Goal: Navigation & Orientation: Find specific page/section

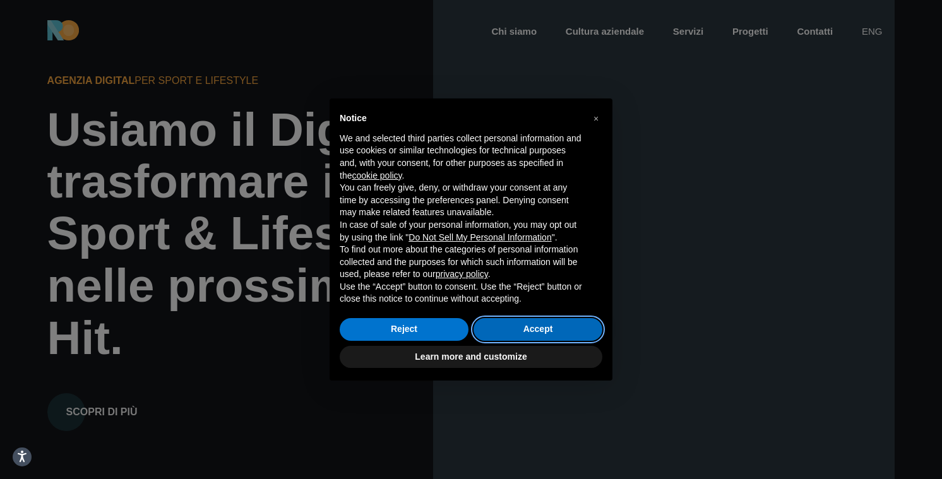
click at [578, 329] on button "Accept" at bounding box center [538, 329] width 129 height 23
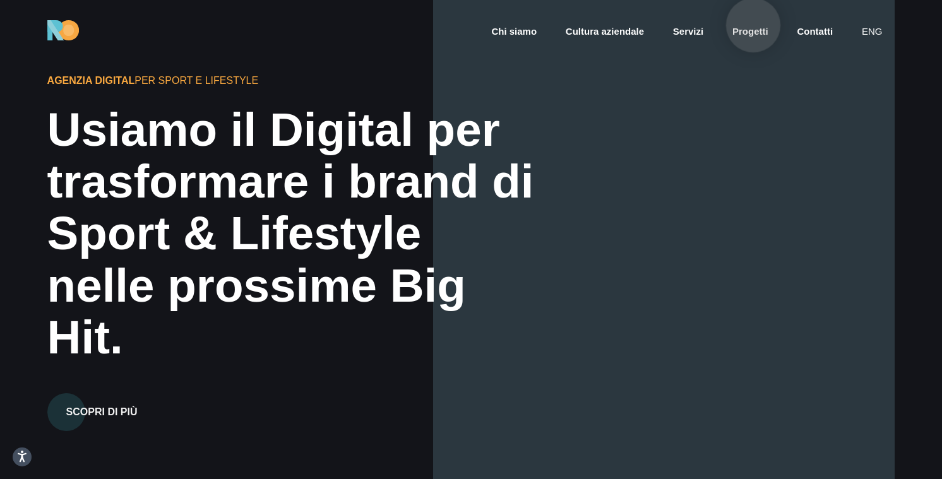
click at [753, 25] on link "Progetti" at bounding box center [750, 32] width 39 height 15
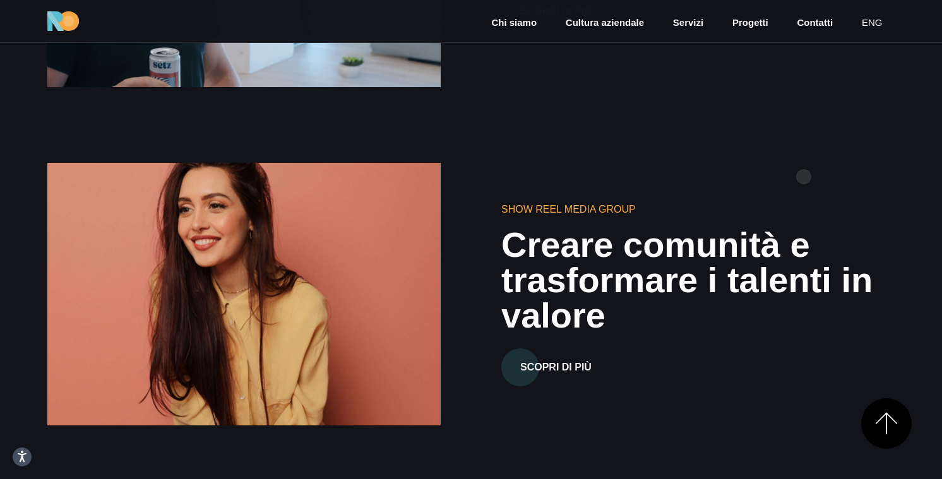
scroll to position [1088, 0]
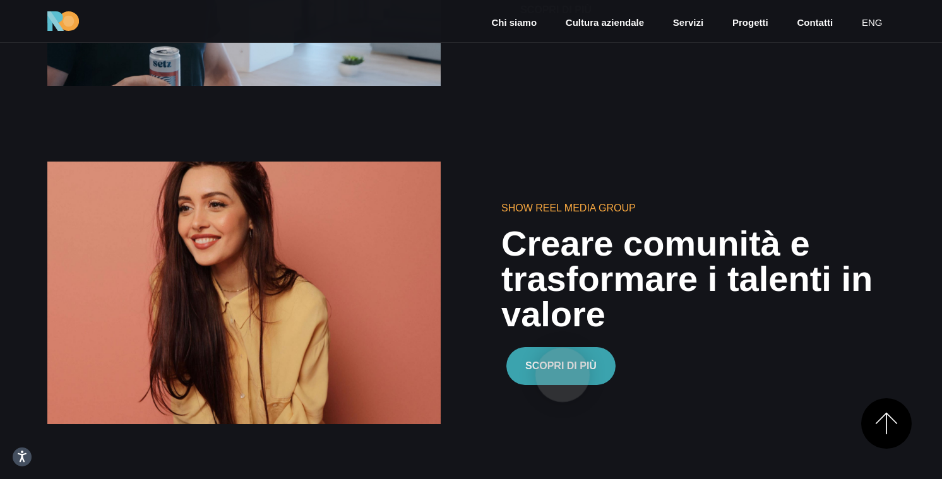
click at [563, 375] on button "Scopri di più" at bounding box center [560, 366] width 109 height 38
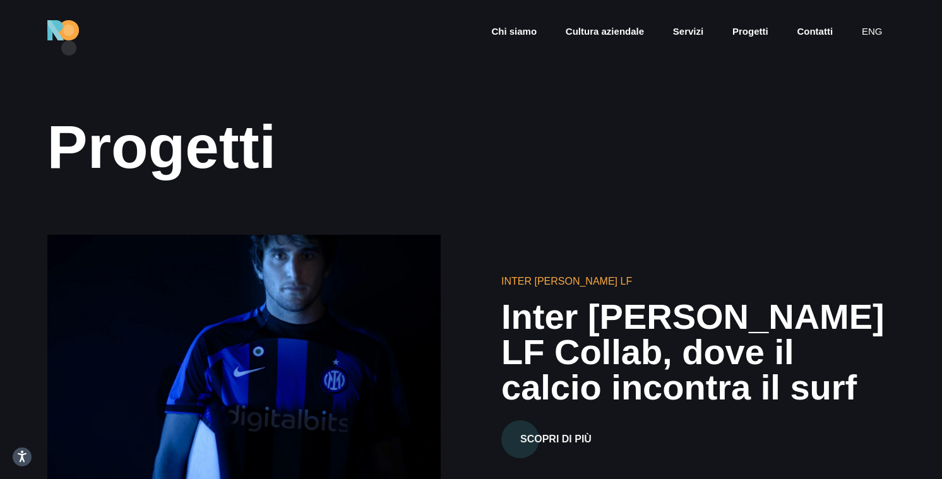
click at [69, 48] on div "Chi siamo Cultura aziendale Servizi Progetti Contatti eng" at bounding box center [471, 30] width 942 height 61
click at [68, 23] on img at bounding box center [63, 30] width 32 height 20
